Goal: Check status: Check status

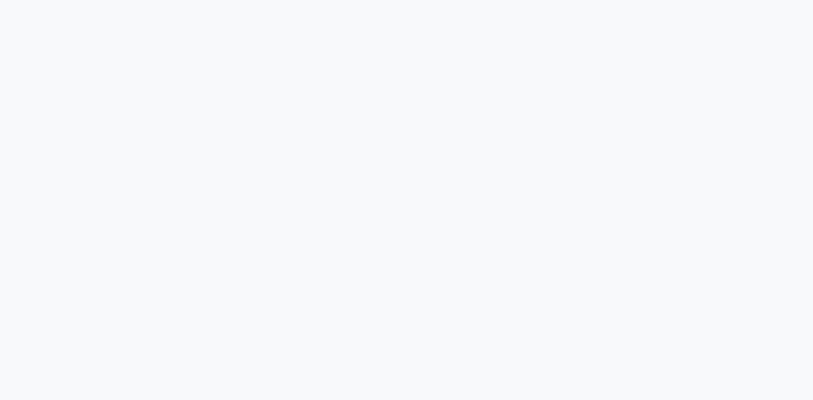
click at [620, 274] on div at bounding box center [406, 200] width 813 height 400
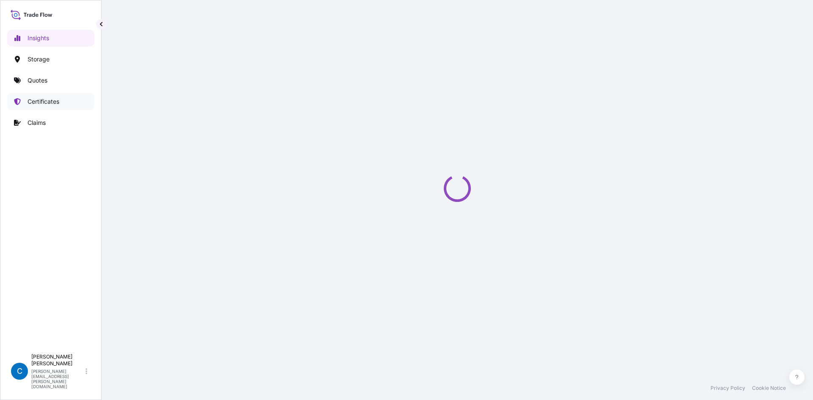
click at [33, 104] on p "Certificates" at bounding box center [44, 101] width 32 height 8
click at [31, 127] on p "Claims" at bounding box center [37, 123] width 18 height 8
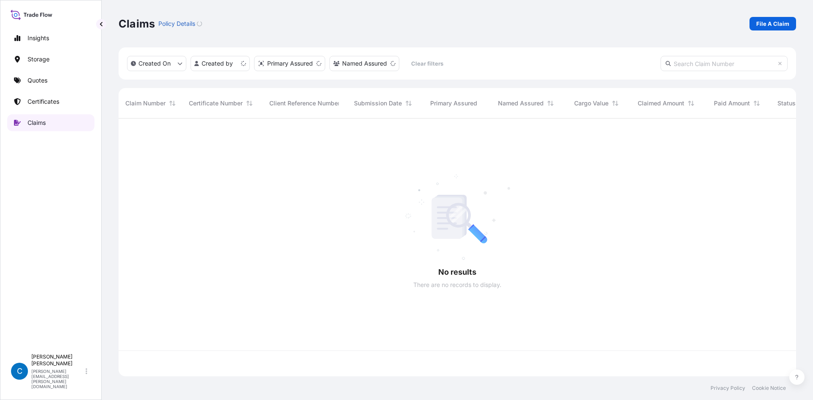
scroll to position [256, 671]
paste input "CL31614-1448-1-15"
type input "CL31614-1448-1-15"
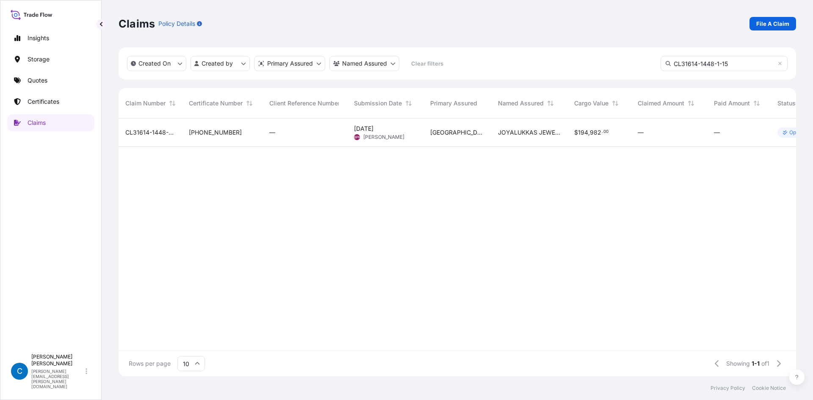
click at [164, 132] on span "CL31614-1448-1-15" at bounding box center [150, 132] width 50 height 8
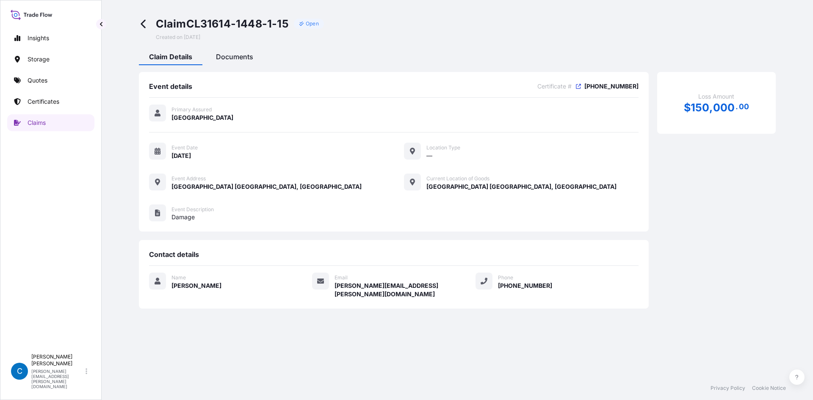
click at [225, 58] on span "Documents" at bounding box center [234, 57] width 37 height 8
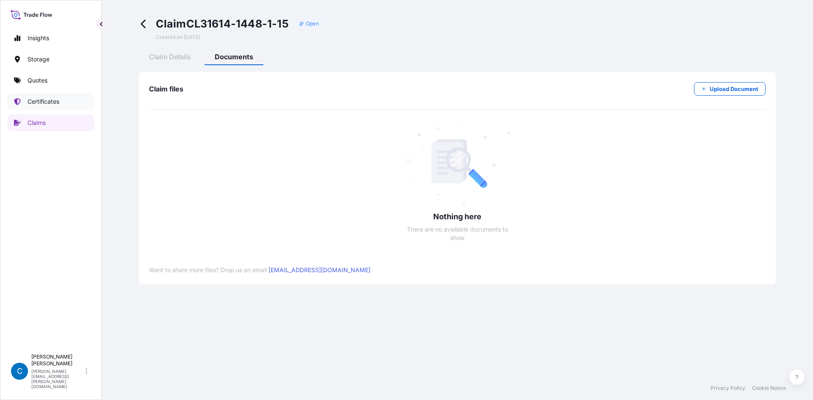
click at [44, 100] on p "Certificates" at bounding box center [44, 101] width 32 height 8
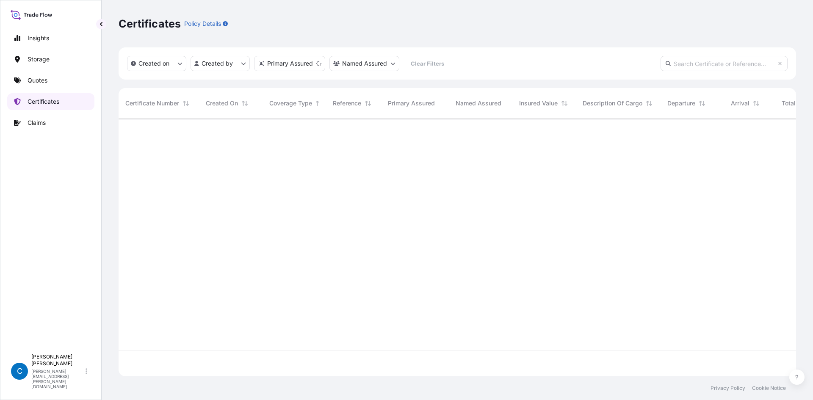
scroll to position [256, 671]
click at [711, 64] on input "text" at bounding box center [724, 63] width 127 height 15
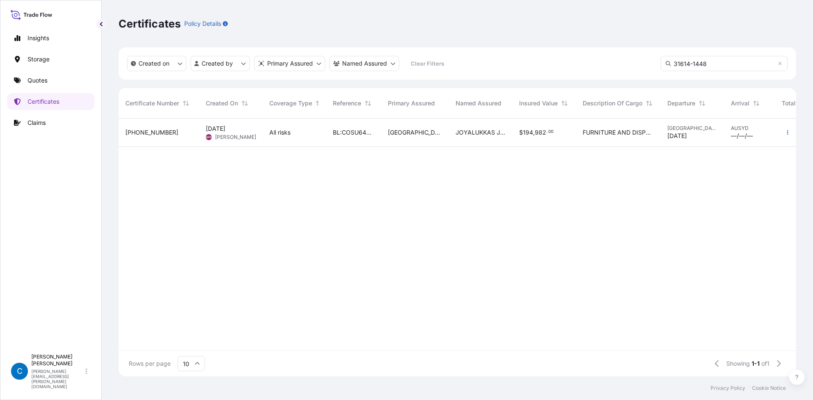
type input "31614-1448"
click at [130, 129] on span "[PHONE_NUMBER]" at bounding box center [151, 132] width 53 height 8
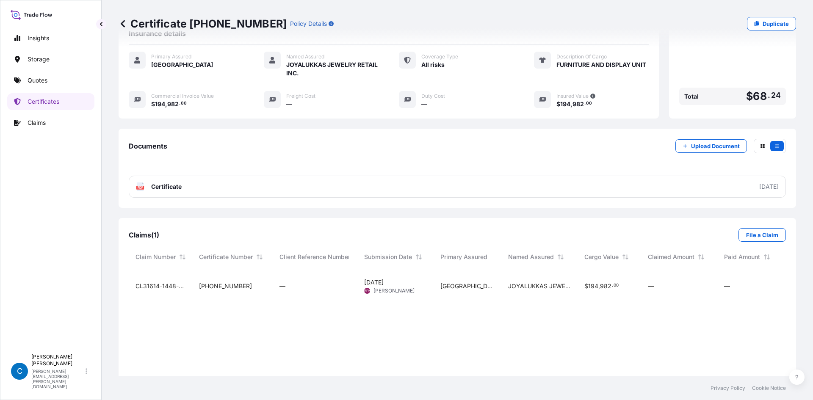
scroll to position [169, 0]
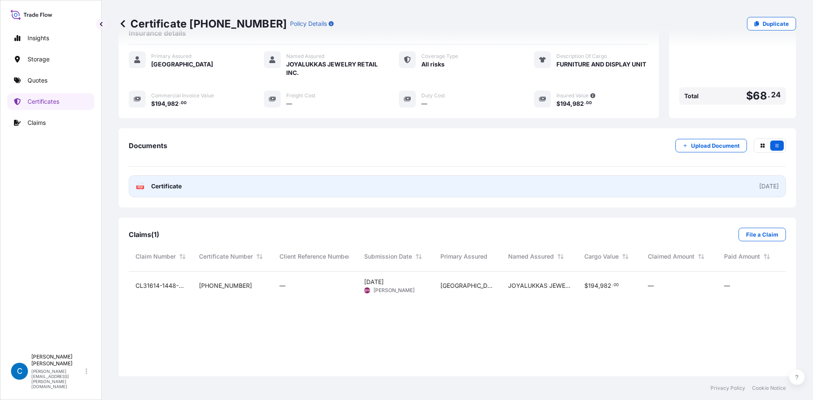
click at [455, 184] on link "PDF Certificate [DATE]" at bounding box center [457, 186] width 657 height 22
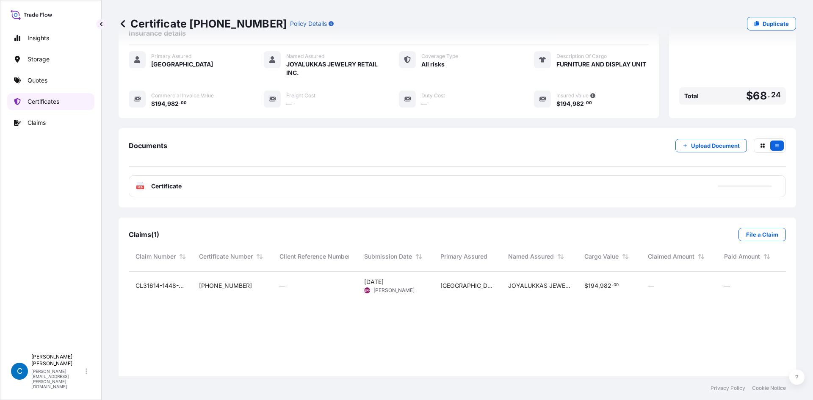
click at [59, 98] on p "Certificates" at bounding box center [44, 101] width 32 height 8
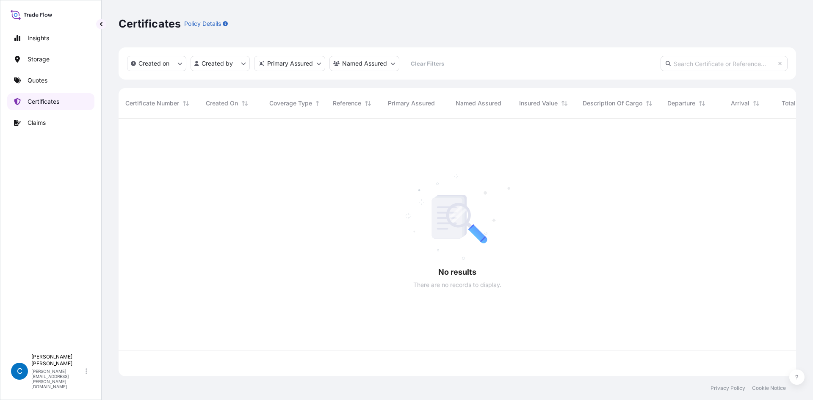
scroll to position [256, 671]
click at [376, 56] on html "Insights Storage Quotes Certificates Claims C [PERSON_NAME] [PERSON_NAME][EMAIL…" at bounding box center [406, 200] width 813 height 400
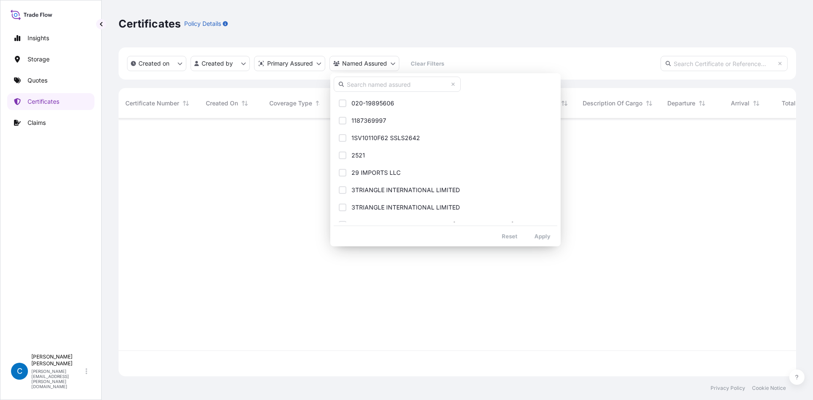
click at [382, 79] on input "text" at bounding box center [397, 84] width 127 height 15
paste input "e JOYALUKKAS JEWELRY"
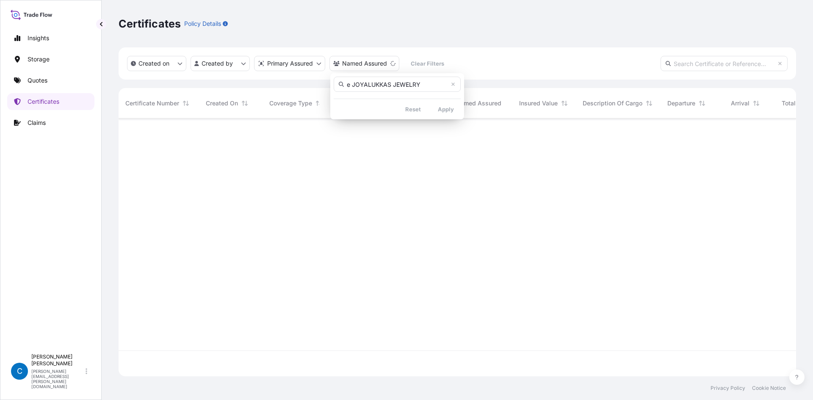
drag, startPoint x: 355, startPoint y: 82, endPoint x: 314, endPoint y: 83, distance: 41.5
click at [314, 83] on html "Insights Storage Quotes Certificates Claims C [PERSON_NAME] [PERSON_NAME][EMAIL…" at bounding box center [406, 200] width 813 height 400
type input "JOYALUKKAS JEWELRY"
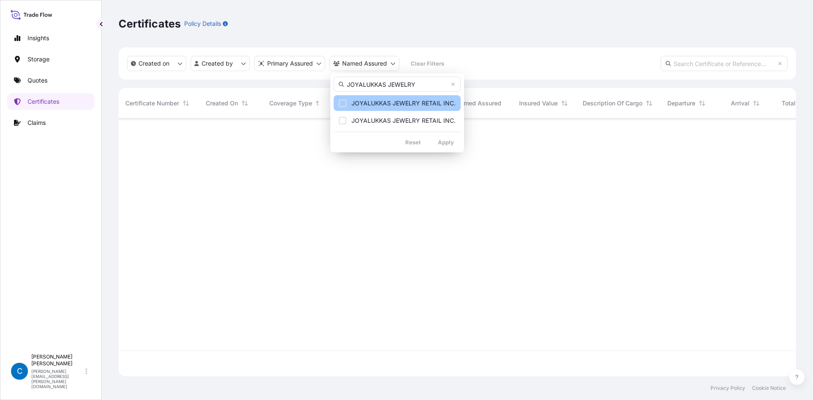
click at [417, 104] on span "JOYALUKKAS JEWELRY RETAIL INC." at bounding box center [404, 103] width 104 height 8
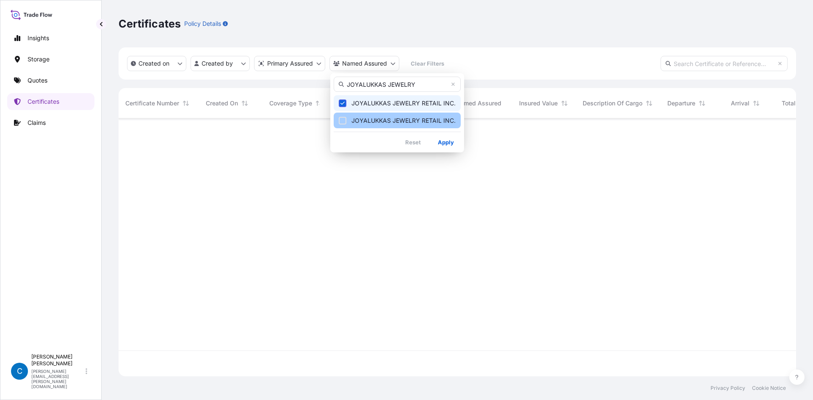
click at [412, 122] on span "JOYALUKKAS JEWELRY RETAIL INC." at bounding box center [404, 120] width 104 height 8
